Goal: Task Accomplishment & Management: Manage account settings

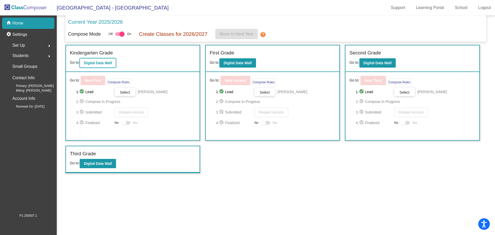
click at [98, 61] on b "Digital Data Wall" at bounding box center [98, 63] width 28 height 4
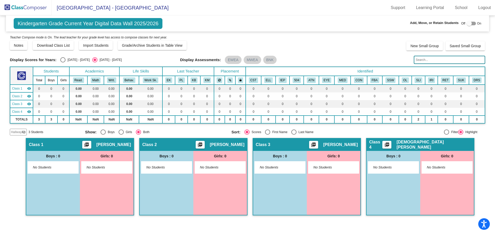
click at [25, 131] on mat-icon "visibility_off" at bounding box center [24, 132] width 4 height 4
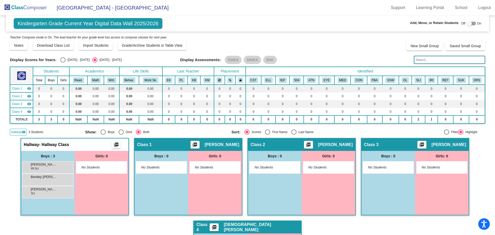
click at [471, 24] on div at bounding box center [471, 24] width 9 height 4
checkbox input "true"
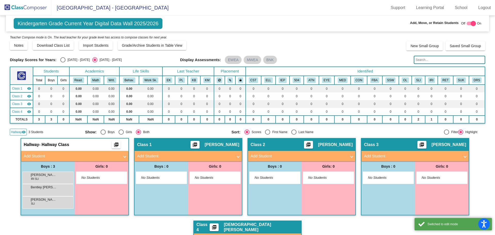
click at [93, 157] on mat-panel-title "Add Student" at bounding box center [72, 156] width 96 height 6
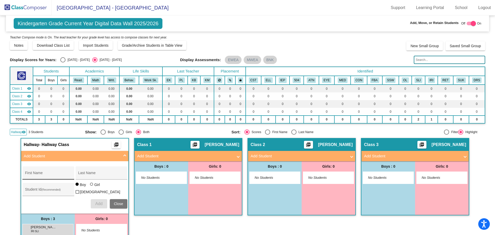
click at [47, 170] on div "First Name" at bounding box center [48, 174] width 46 height 11
type input "[PERSON_NAME]"
type input "Ball"
type input "3710194"
click at [96, 202] on span "Add" at bounding box center [98, 204] width 7 height 4
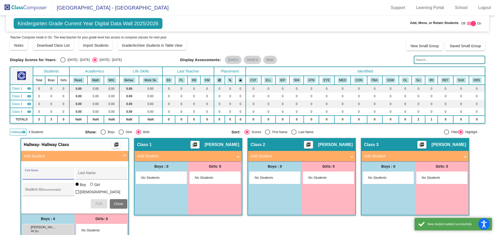
click at [42, 174] on input "First Name" at bounding box center [48, 175] width 46 height 4
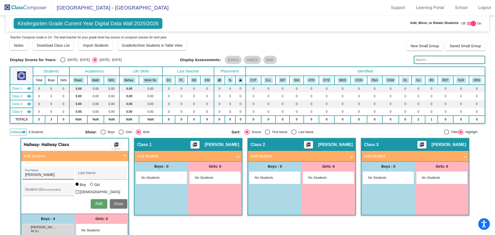
type input "[PERSON_NAME]"
type input "3710195"
click at [92, 186] on label "Girl" at bounding box center [95, 184] width 11 height 5
click at [92, 187] on input "Girl" at bounding box center [92, 187] width 0 height 0
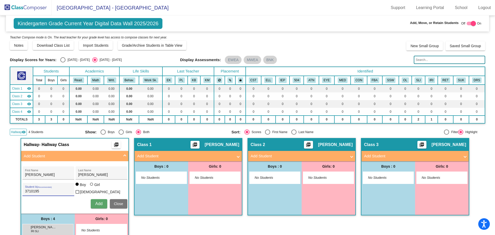
radio input "true"
click at [95, 202] on span "Add" at bounding box center [98, 204] width 7 height 4
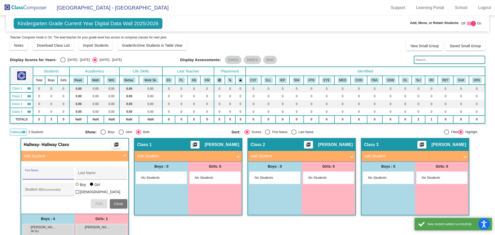
click at [36, 175] on input "First Name" at bounding box center [48, 175] width 46 height 4
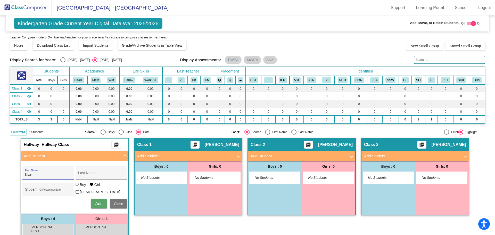
type input "Kian"
type input "[PERSON_NAME]"
type input "3710193"
click at [78, 187] on div at bounding box center [78, 185] width 4 height 4
click at [78, 187] on input "Boy" at bounding box center [77, 187] width 0 height 0
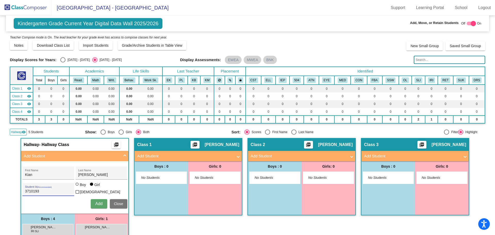
radio input "true"
click at [96, 202] on span "Add" at bounding box center [98, 204] width 7 height 4
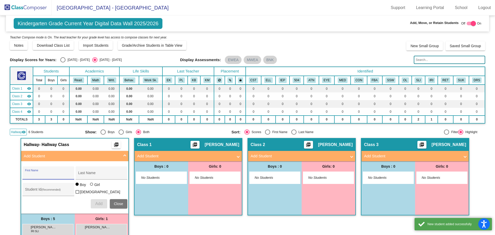
click at [41, 174] on input "First Name" at bounding box center [48, 175] width 46 height 4
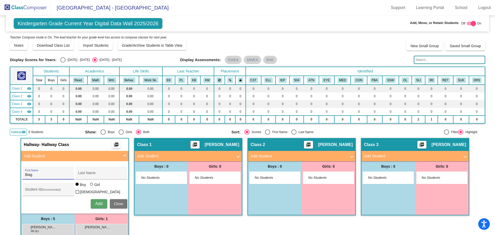
type input "Biag"
type input "S"
type input "[PERSON_NAME]"
type input "Sand"
click at [34, 190] on input "Student Id (Recommended)" at bounding box center [48, 191] width 46 height 4
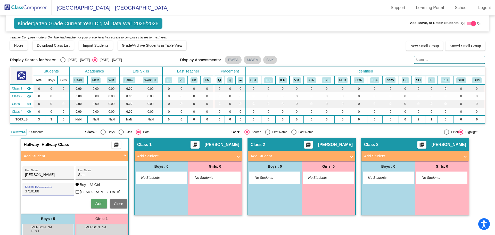
type input "3710188"
click at [101, 202] on span "Add" at bounding box center [98, 204] width 7 height 4
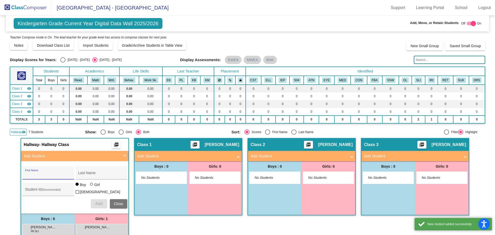
click at [35, 176] on input "First Name" at bounding box center [48, 175] width 46 height 4
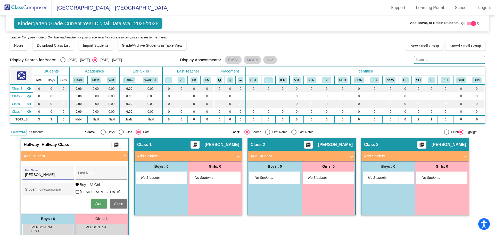
type input "[PERSON_NAME]"
type input "3710192"
click at [93, 201] on button "Add" at bounding box center [99, 203] width 17 height 9
click at [24, 132] on mat-icon "visibility" at bounding box center [24, 132] width 4 height 4
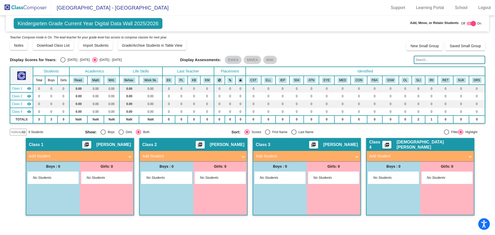
click at [23, 132] on mat-icon "visibility_off" at bounding box center [24, 132] width 4 height 4
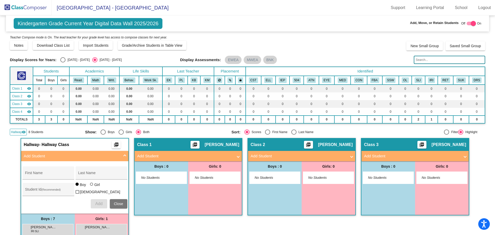
click at [25, 5] on img at bounding box center [26, 7] width 52 height 15
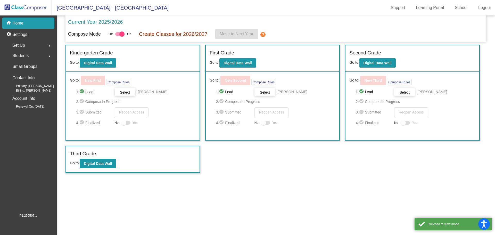
click at [22, 50] on div "Set Up arrow_right" at bounding box center [29, 45] width 49 height 10
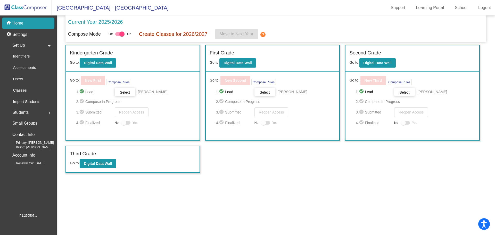
click at [18, 111] on span "Students" at bounding box center [20, 112] width 16 height 7
click at [22, 78] on p "Hallway" at bounding box center [20, 78] width 14 height 6
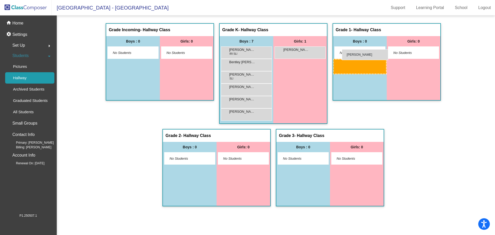
drag, startPoint x: 245, startPoint y: 79, endPoint x: 342, endPoint y: 49, distance: 101.3
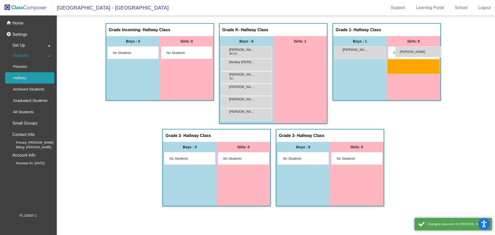
drag, startPoint x: 300, startPoint y: 56, endPoint x: 395, endPoint y: 46, distance: 95.4
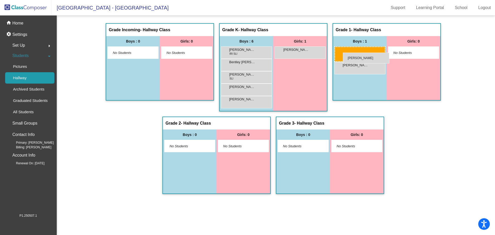
drag, startPoint x: 234, startPoint y: 91, endPoint x: 343, endPoint y: 53, distance: 115.6
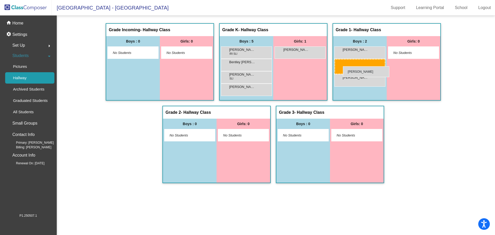
drag, startPoint x: 241, startPoint y: 89, endPoint x: 343, endPoint y: 66, distance: 104.4
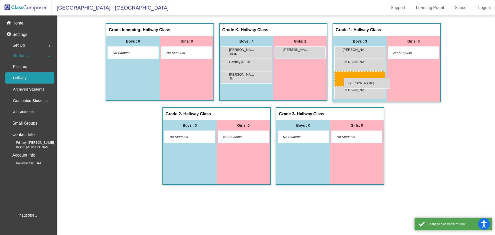
drag, startPoint x: 233, startPoint y: 90, endPoint x: 344, endPoint y: 78, distance: 111.7
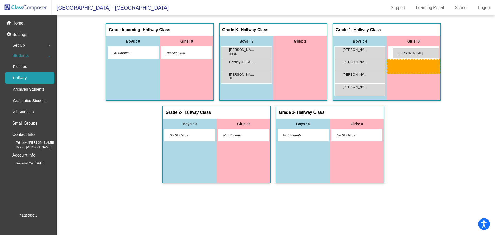
drag, startPoint x: 295, startPoint y: 51, endPoint x: 393, endPoint y: 48, distance: 97.6
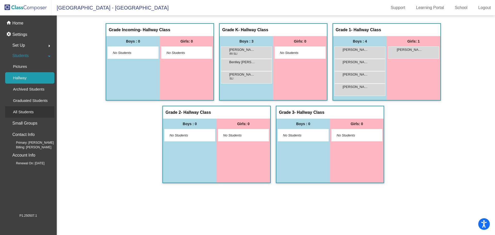
click at [27, 108] on div "All Students" at bounding box center [21, 111] width 33 height 11
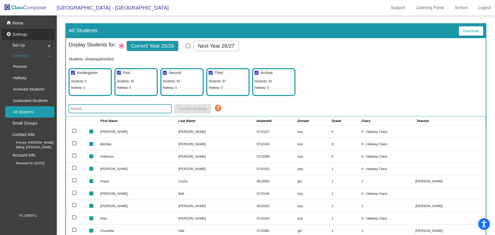
click at [22, 36] on p "Settings" at bounding box center [19, 34] width 15 height 6
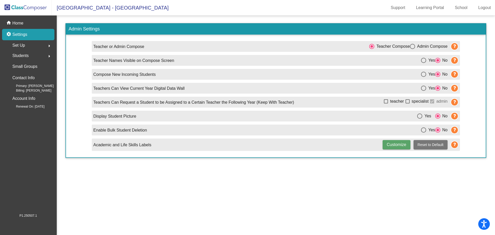
click at [20, 6] on img at bounding box center [26, 7] width 52 height 15
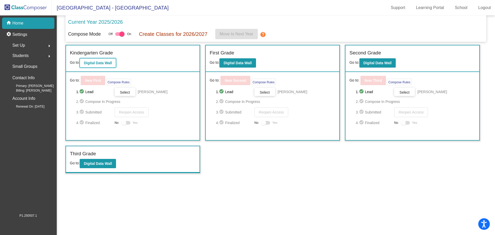
click at [99, 61] on b "Digital Data Wall" at bounding box center [98, 63] width 28 height 4
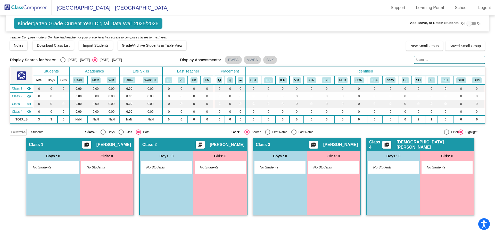
click at [24, 132] on mat-icon "visibility_off" at bounding box center [24, 132] width 4 height 4
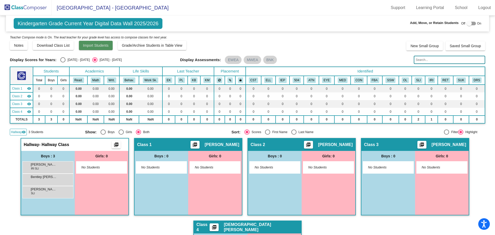
click at [95, 43] on button "Import Students" at bounding box center [96, 45] width 34 height 9
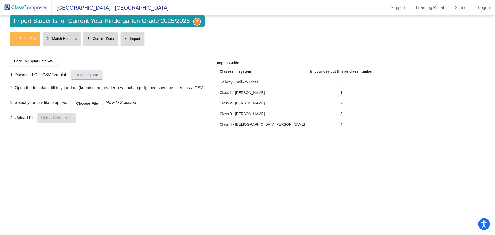
click at [87, 77] on link "CSV Template" at bounding box center [86, 74] width 31 height 9
click at [89, 104] on label "Choose File" at bounding box center [87, 103] width 32 height 8
click at [0, 0] on input "Choose File" at bounding box center [0, 0] width 0 height 0
click at [54, 117] on span "Upload Students" at bounding box center [56, 118] width 30 height 4
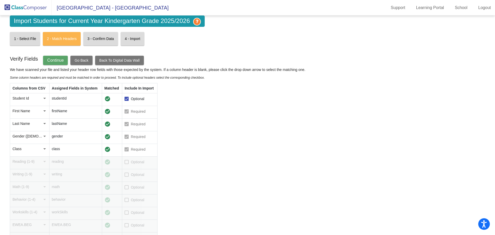
click at [58, 58] on span "Continue" at bounding box center [55, 60] width 17 height 4
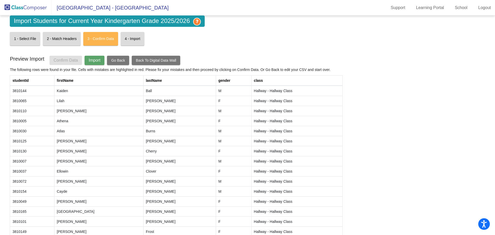
click at [96, 62] on span "Import" at bounding box center [95, 60] width 12 height 4
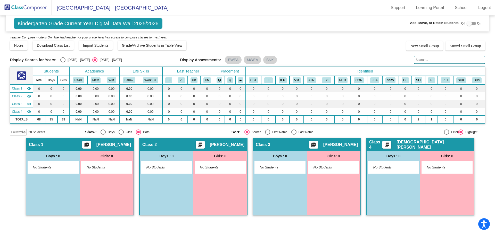
click at [23, 131] on mat-icon "visibility_off" at bounding box center [24, 132] width 4 height 4
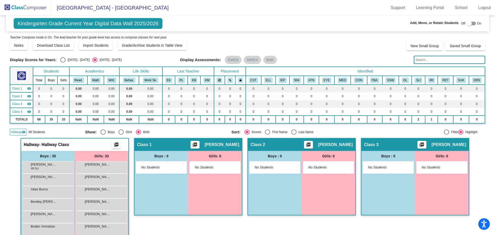
click at [34, 8] on img at bounding box center [26, 7] width 52 height 15
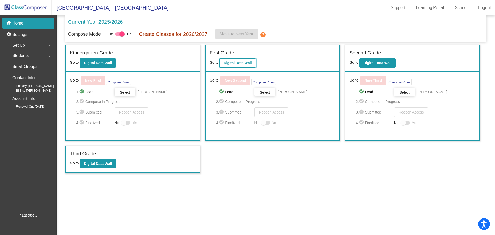
click at [239, 64] on b "Digital Data Wall" at bounding box center [238, 63] width 28 height 4
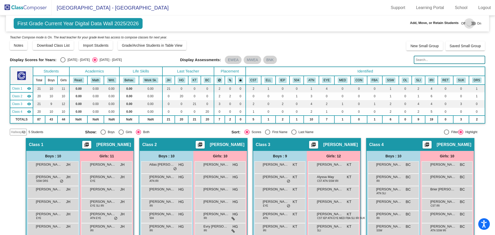
click at [471, 23] on div at bounding box center [471, 24] width 9 height 4
checkbox input "true"
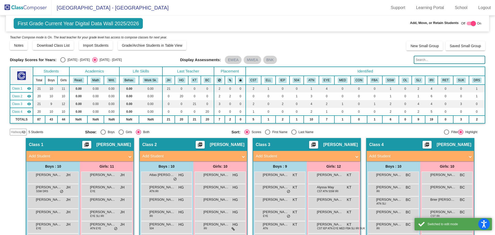
click at [23, 132] on mat-icon "visibility_off" at bounding box center [24, 132] width 4 height 4
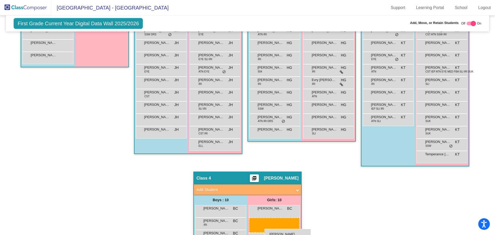
scroll to position [162, 0]
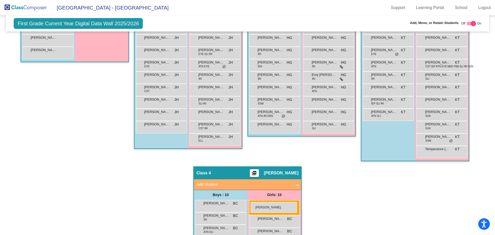
drag, startPoint x: 101, startPoint y: 96, endPoint x: 251, endPoint y: 202, distance: 183.7
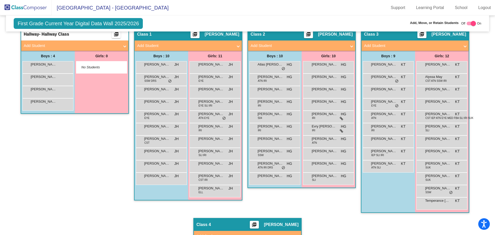
scroll to position [136, 0]
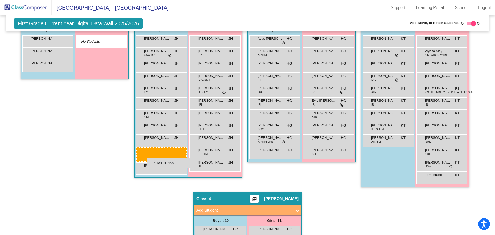
drag, startPoint x: 41, startPoint y: 36, endPoint x: 147, endPoint y: 158, distance: 161.1
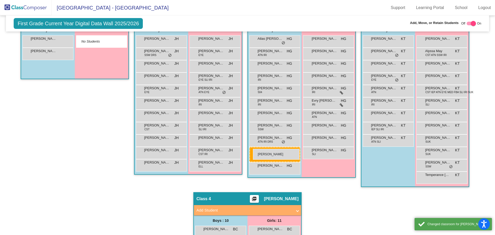
drag, startPoint x: 41, startPoint y: 40, endPoint x: 253, endPoint y: 149, distance: 238.2
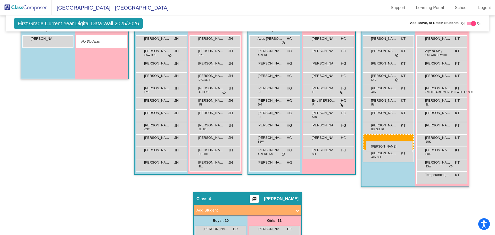
drag, startPoint x: 36, startPoint y: 40, endPoint x: 366, endPoint y: 141, distance: 345.2
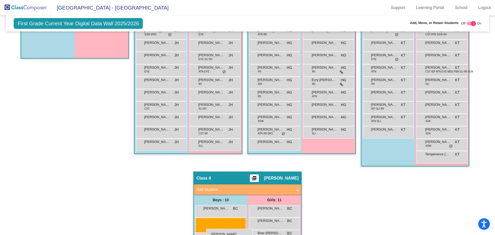
scroll to position [160, 0]
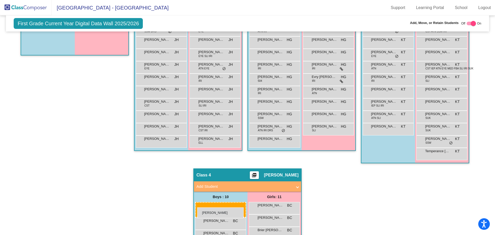
drag, startPoint x: 36, startPoint y: 38, endPoint x: 197, endPoint y: 207, distance: 234.2
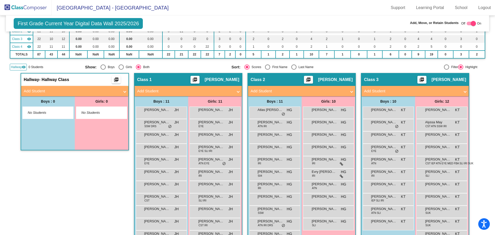
scroll to position [0, 0]
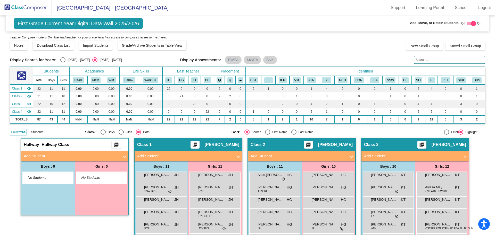
click at [34, 11] on img at bounding box center [26, 7] width 52 height 15
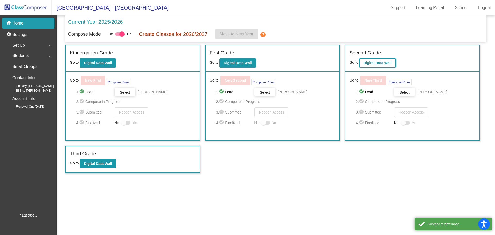
click at [376, 60] on button "Digital Data Wall" at bounding box center [378, 62] width 36 height 9
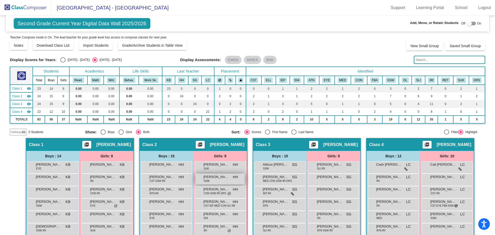
scroll to position [103, 0]
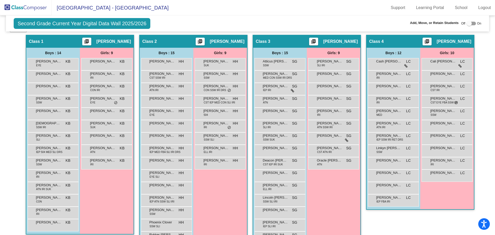
click at [472, 24] on div at bounding box center [471, 24] width 9 height 4
checkbox input "true"
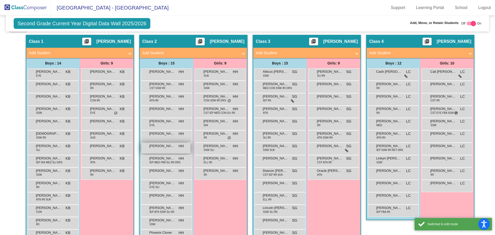
click at [158, 147] on span "Jasper Helton" at bounding box center [162, 145] width 26 height 5
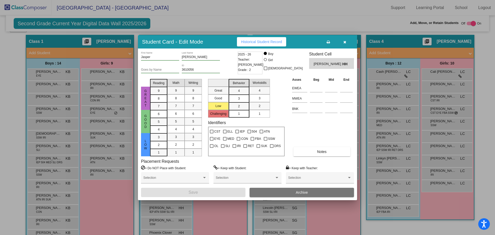
click at [274, 190] on button "Archive" at bounding box center [302, 192] width 105 height 9
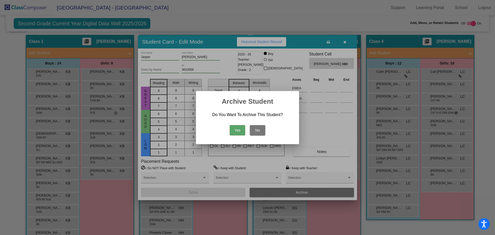
click at [234, 129] on button "Yes" at bounding box center [237, 130] width 15 height 10
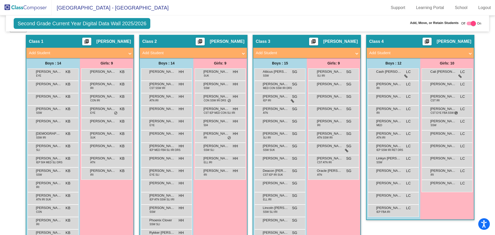
scroll to position [0, 0]
